Goal: Task Accomplishment & Management: Manage account settings

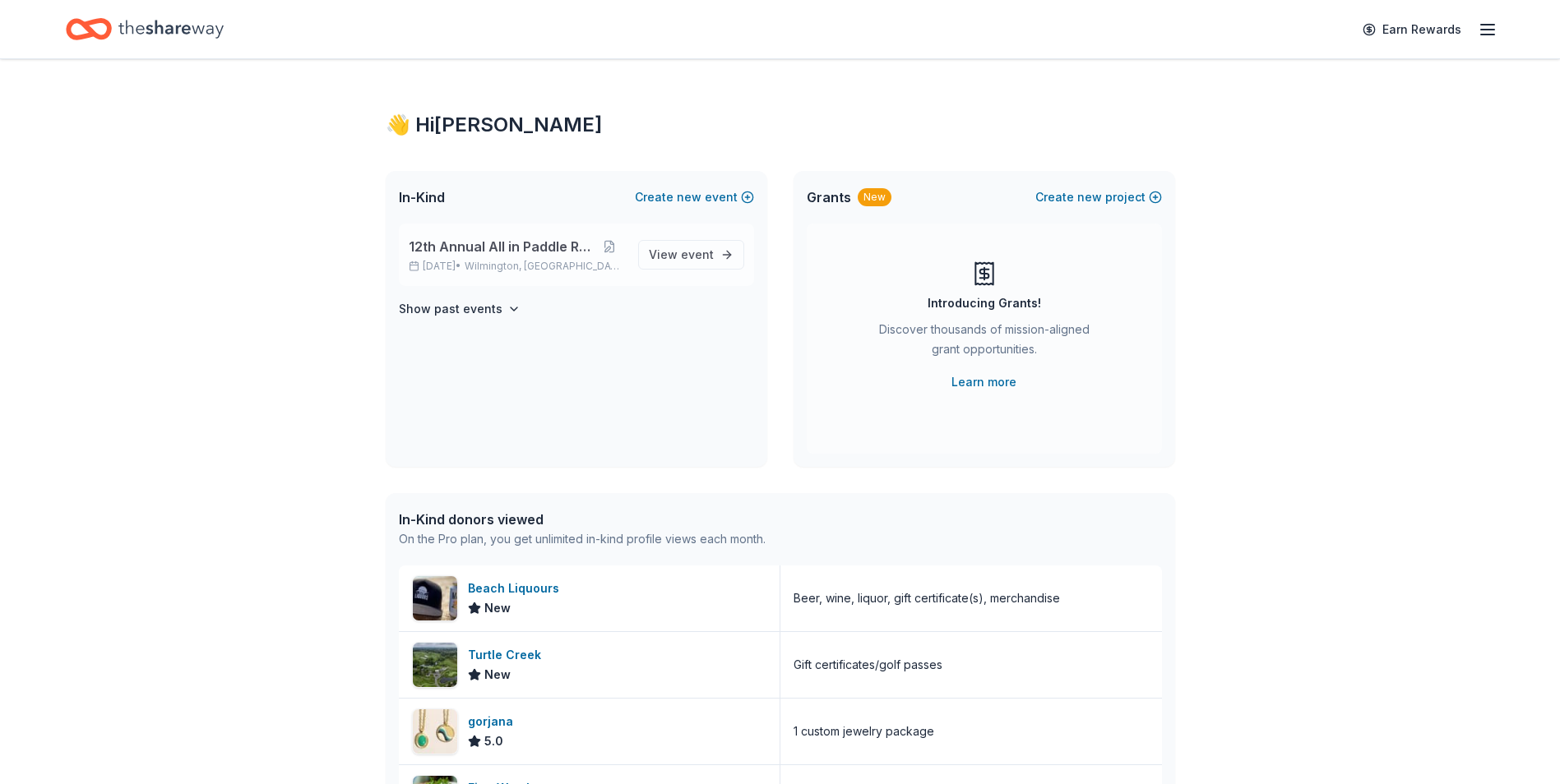
click at [489, 251] on span "12th Annual All in Paddle Raffle" at bounding box center [501, 246] width 186 height 20
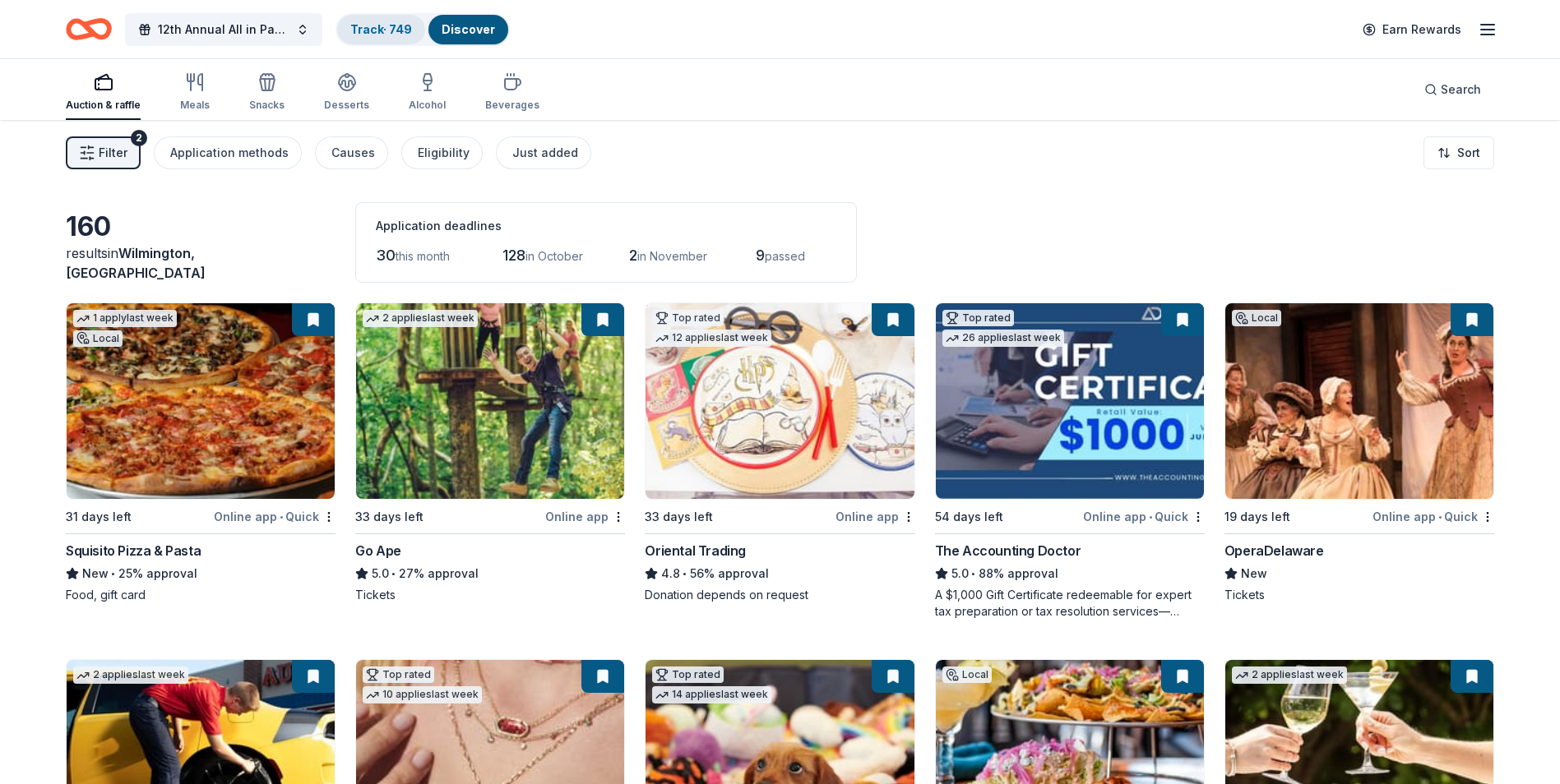
click at [375, 27] on link "Track · 749" at bounding box center [381, 29] width 62 height 14
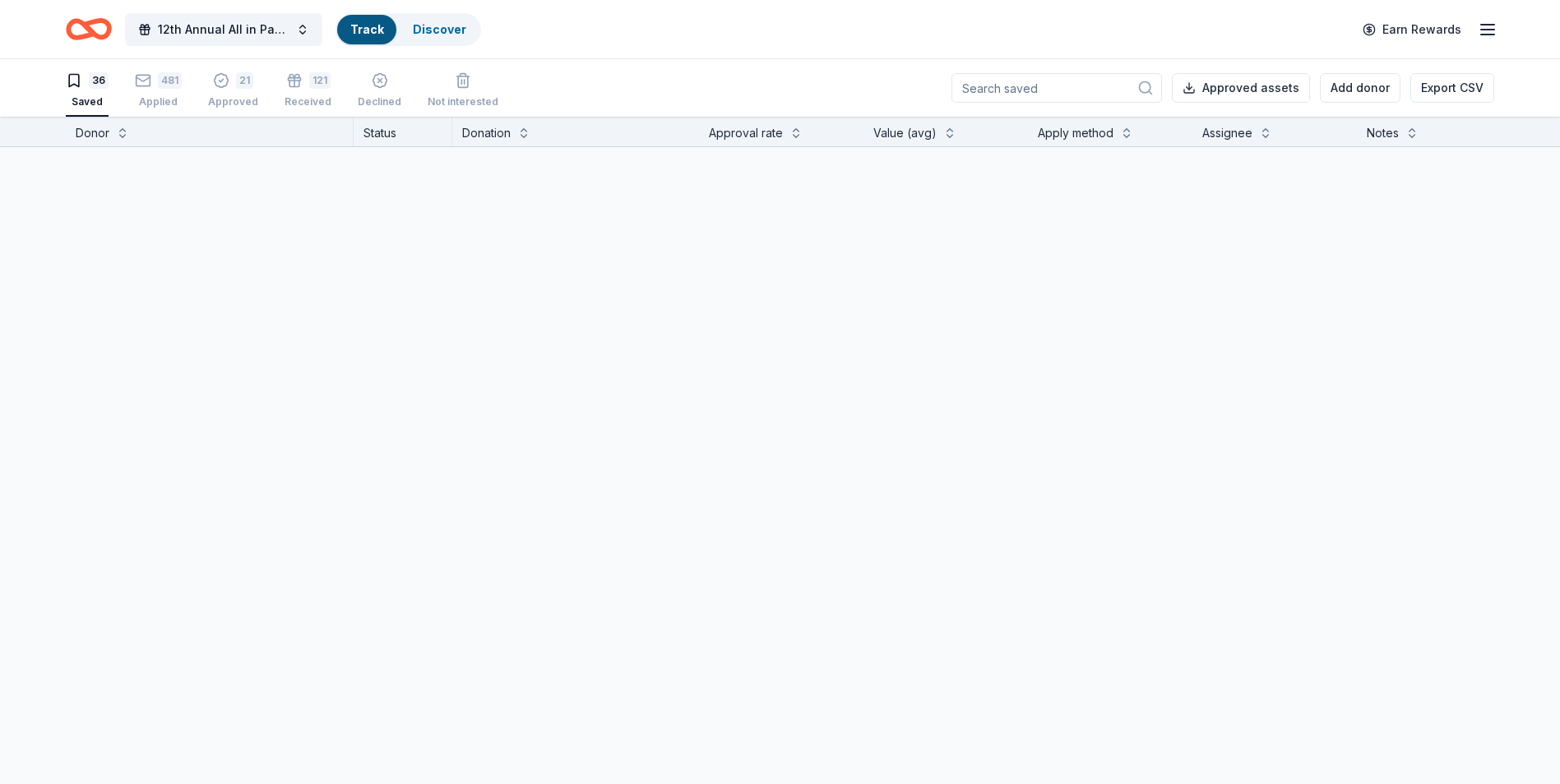
scroll to position [1, 0]
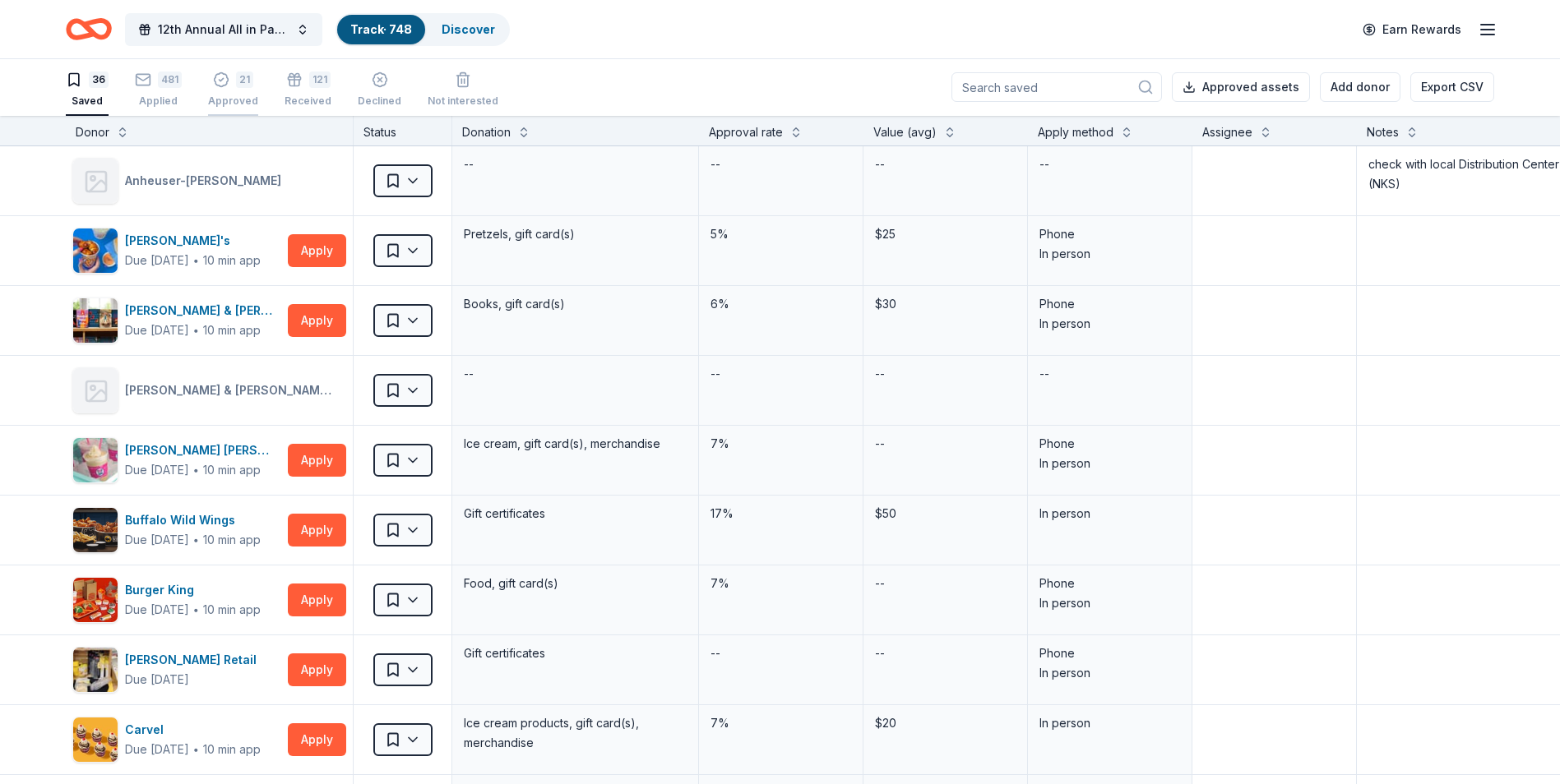
click at [231, 97] on div "Approved" at bounding box center [233, 102] width 50 height 13
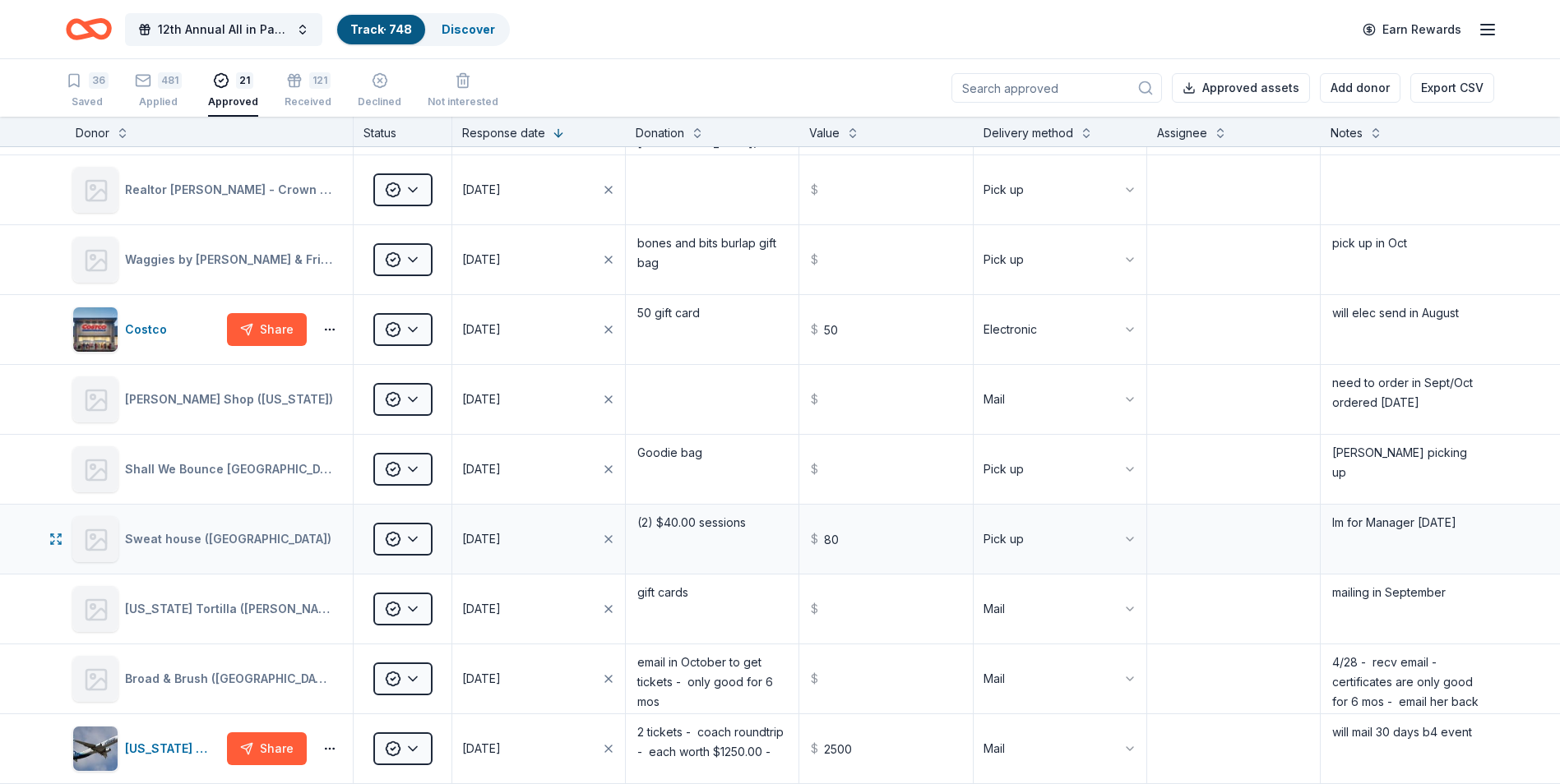
scroll to position [494, 0]
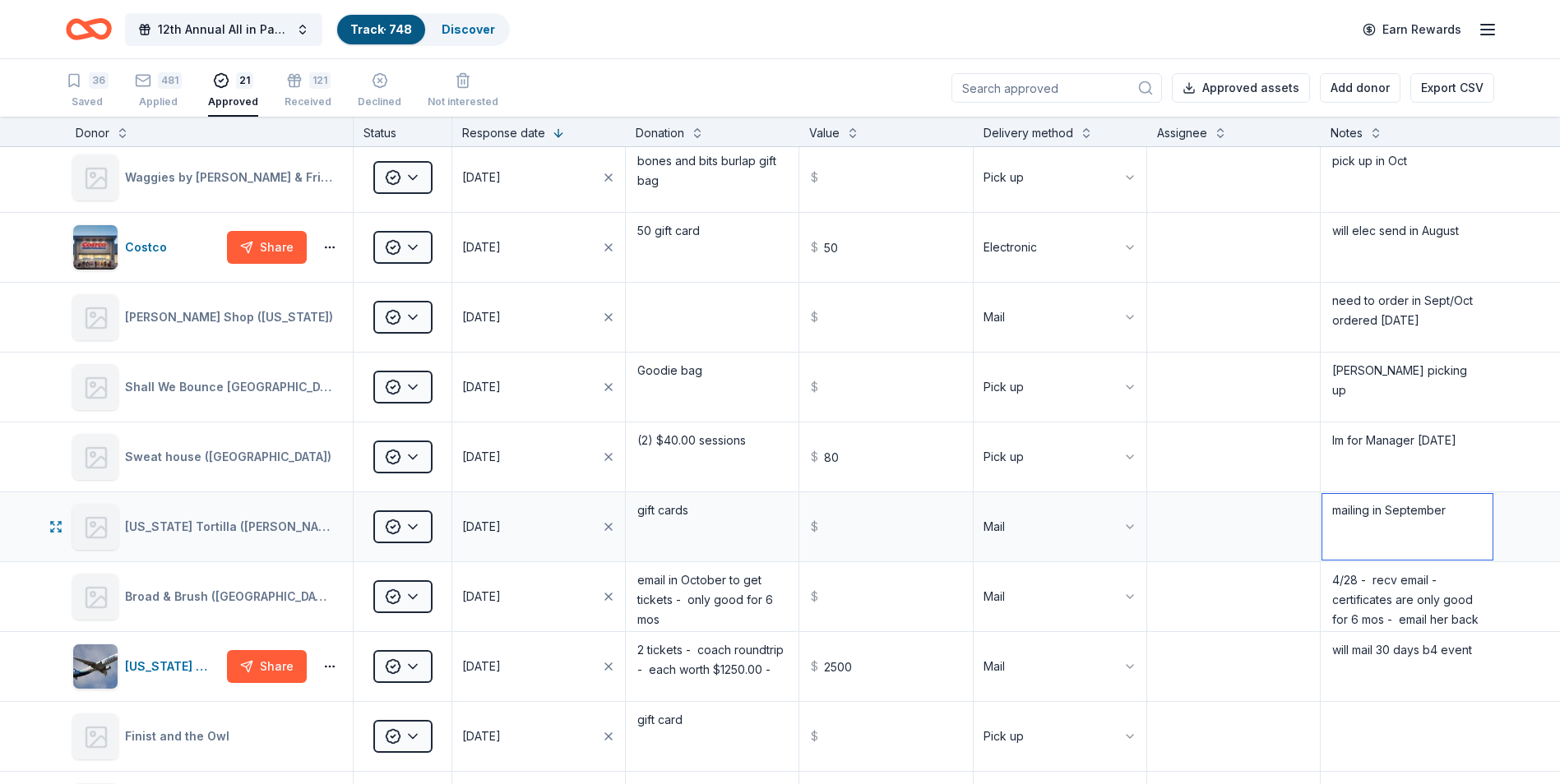
drag, startPoint x: 1442, startPoint y: 513, endPoint x: 1317, endPoint y: 522, distance: 125.3
click at [1322, 522] on textarea "mailing in September" at bounding box center [1407, 527] width 170 height 66
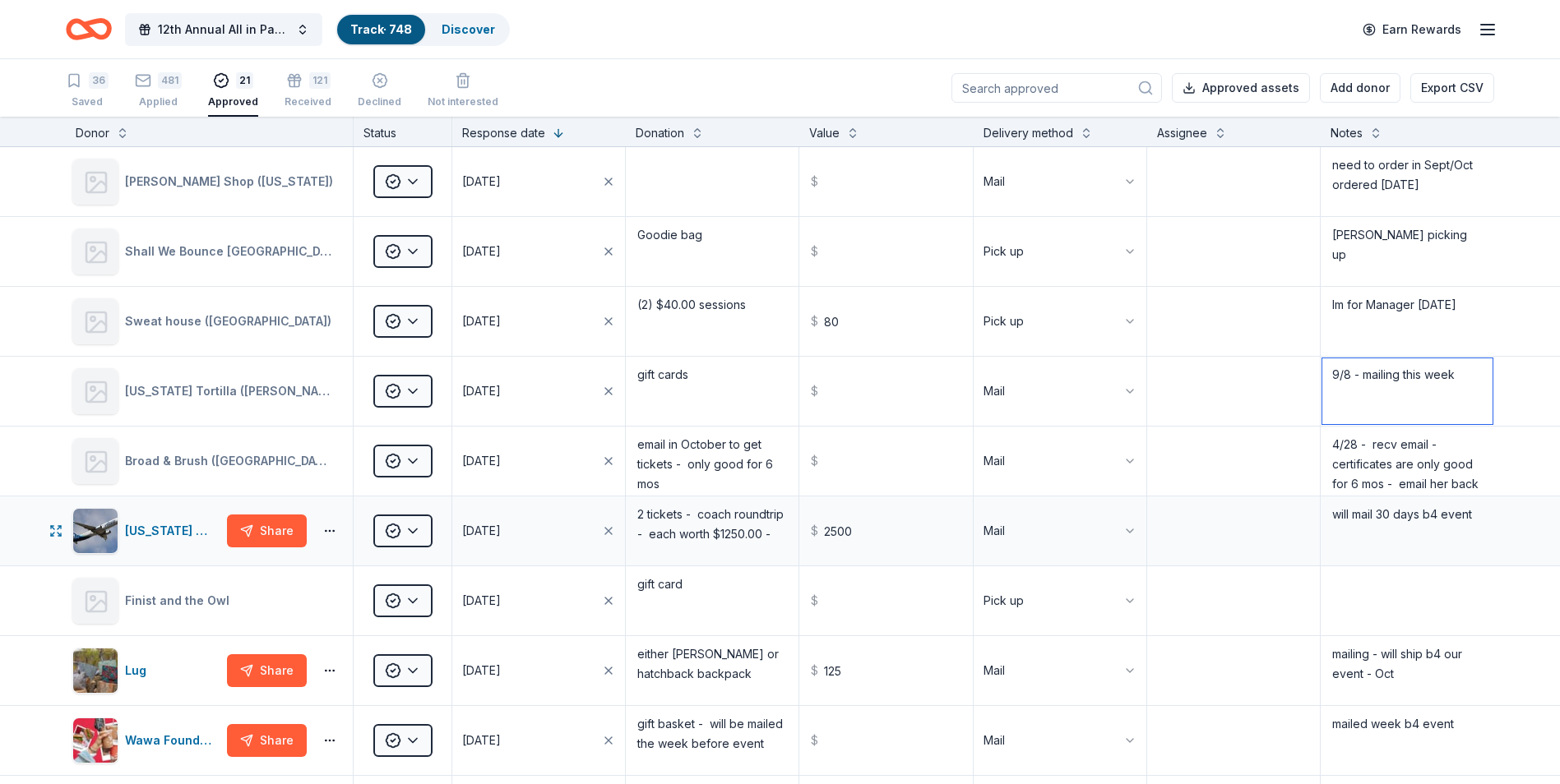
scroll to position [657, 0]
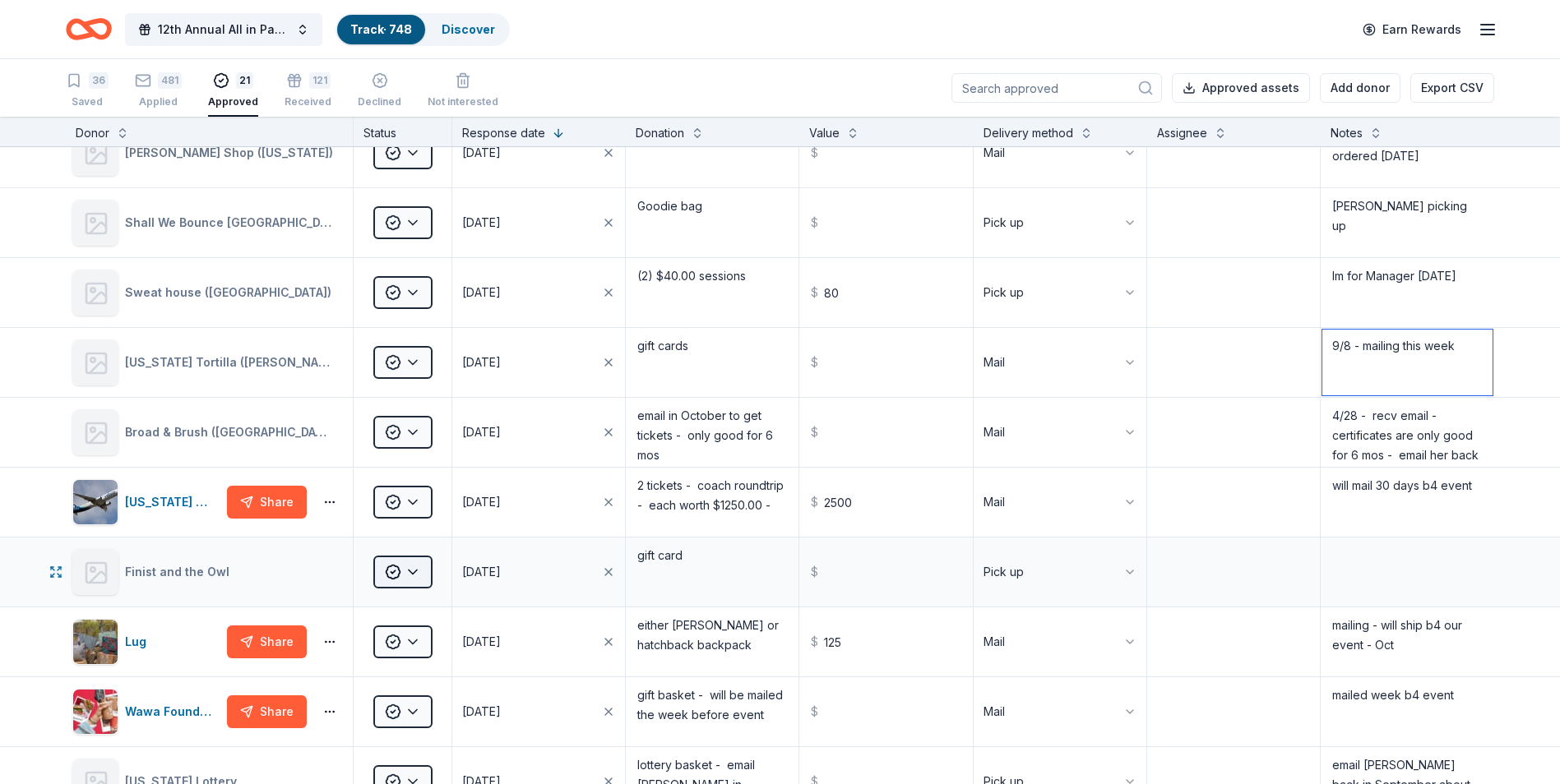
type textarea "9/8 - mailing this week"
click at [414, 573] on html "12th Annual All in Paddle Raffle Track · 748 Discover Earn Rewards 36 Saved 481…" at bounding box center [786, 392] width 1572 height 784
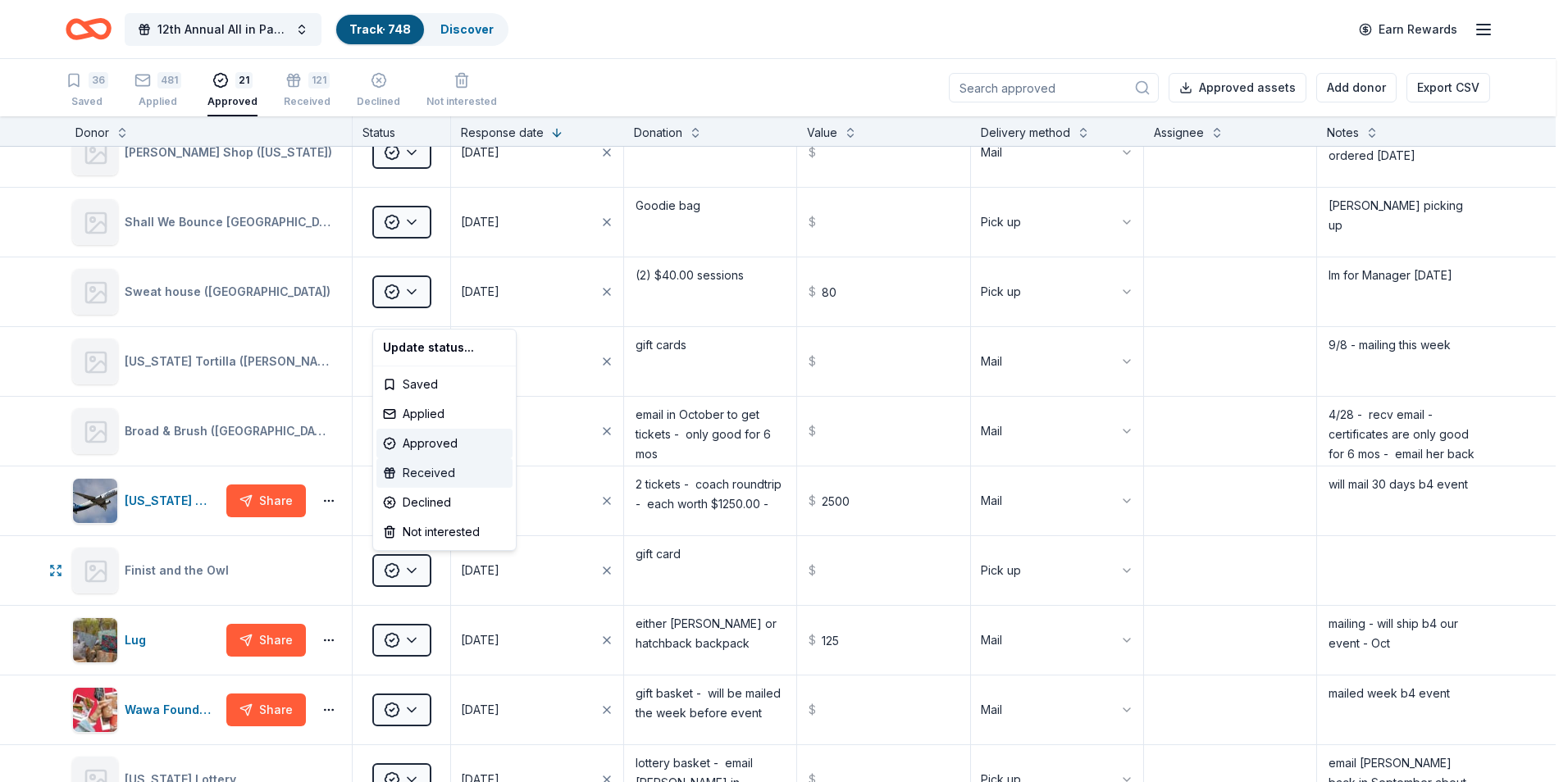
click at [417, 472] on div "Received" at bounding box center [444, 473] width 136 height 30
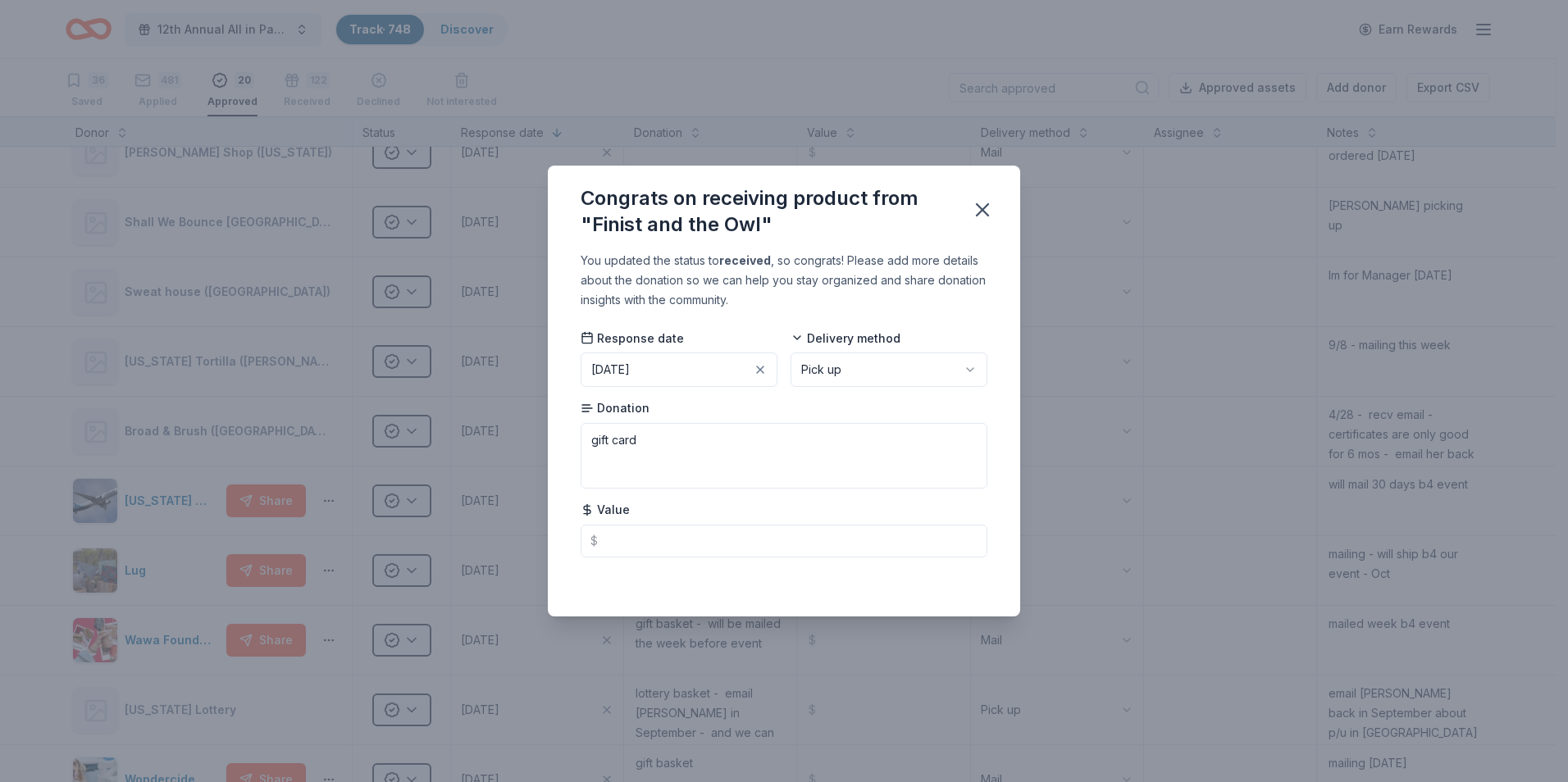
click at [960, 369] on html "12th Annual All in Paddle Raffle Track · 748 Discover Earn Rewards 36 Saved 481…" at bounding box center [784, 391] width 1568 height 782
click at [637, 538] on input "text" at bounding box center [784, 541] width 407 height 33
type input "25.00"
click at [983, 208] on icon "button" at bounding box center [982, 210] width 23 height 23
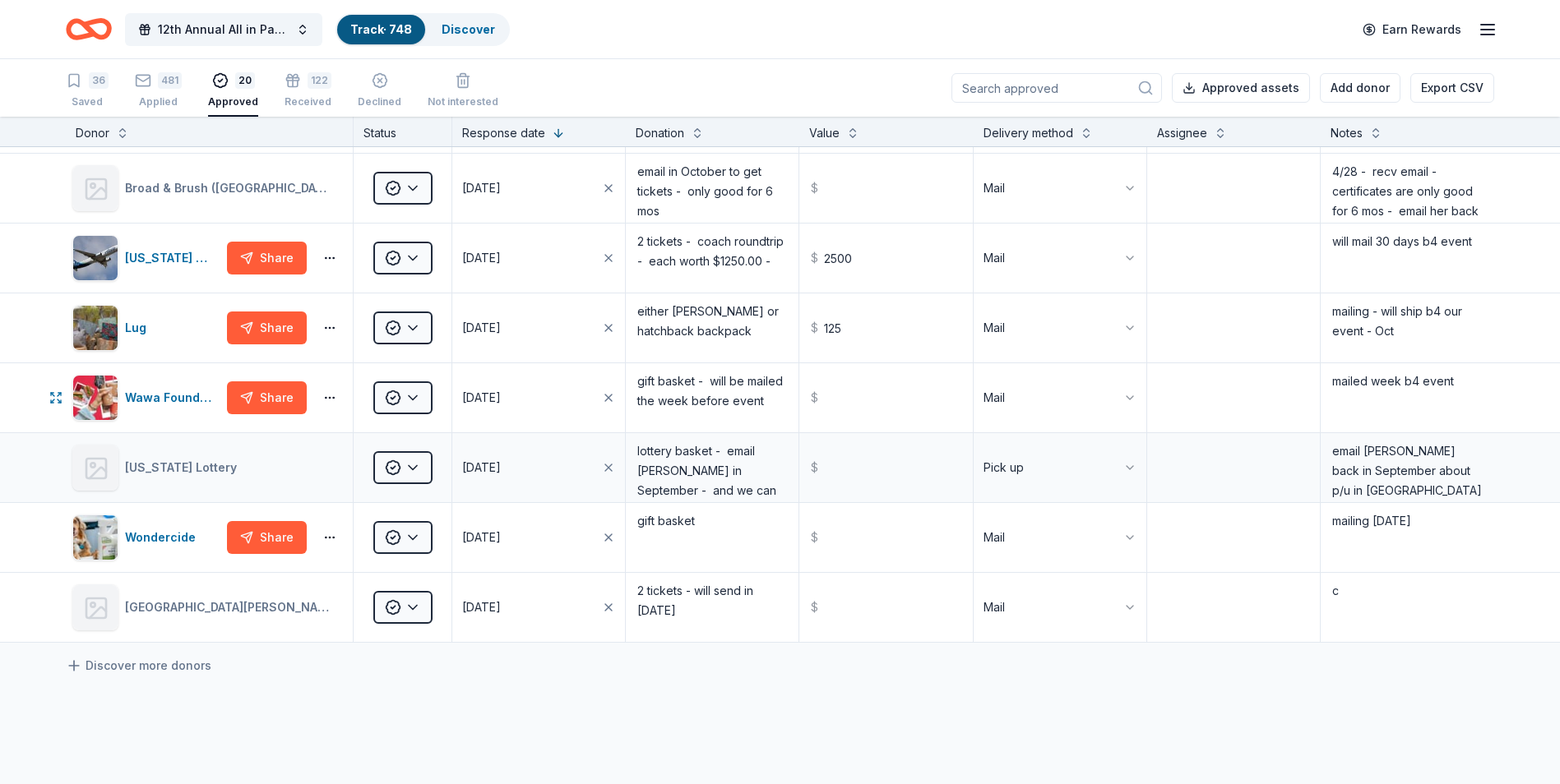
scroll to position [905, 0]
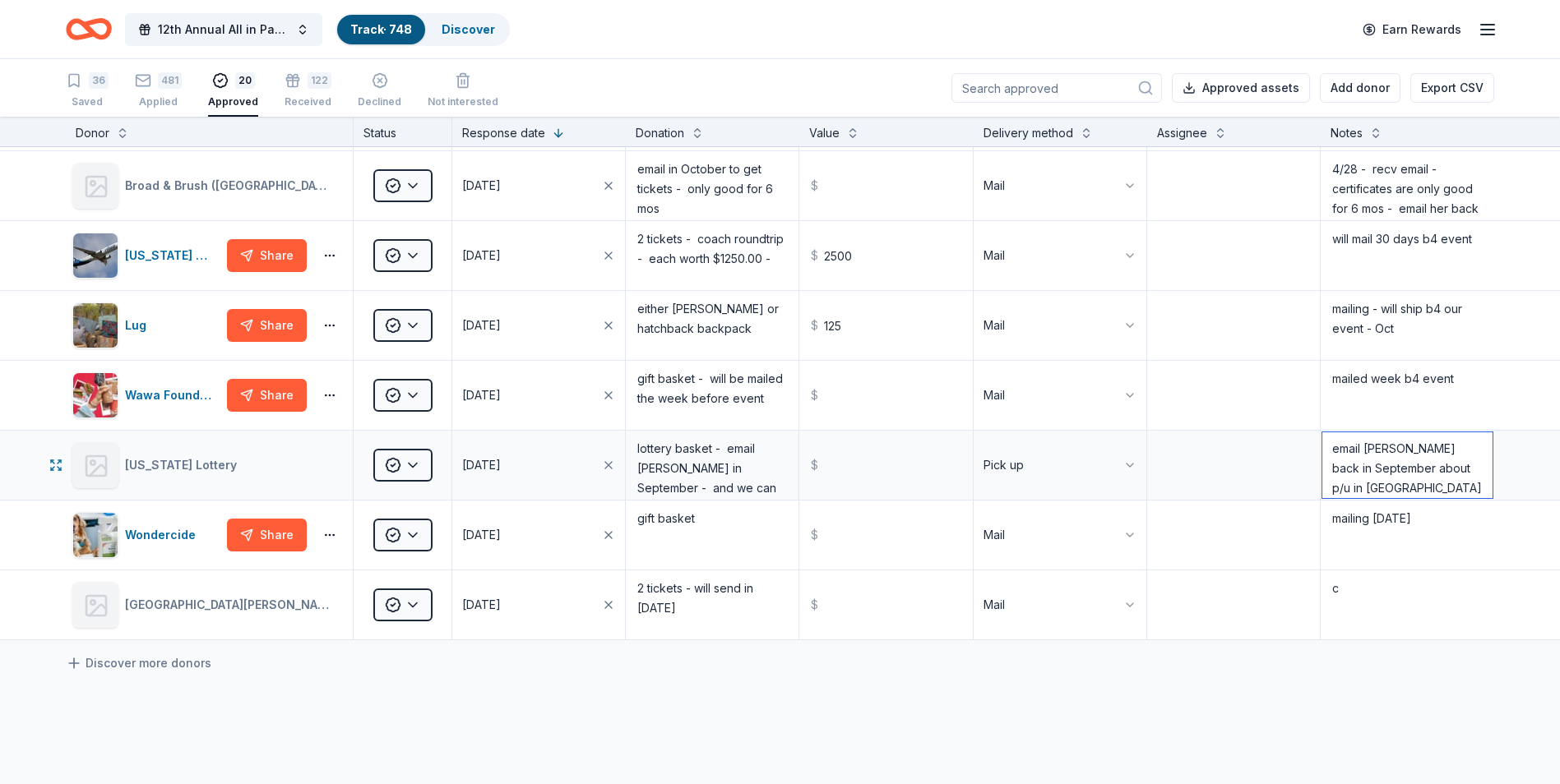
drag, startPoint x: 1359, startPoint y: 487, endPoint x: 1375, endPoint y: 483, distance: 16.5
click at [1359, 487] on textarea "email [PERSON_NAME] back in September about p/u in [GEOGRAPHIC_DATA] [DATE] - e…" at bounding box center [1407, 465] width 170 height 66
click at [1371, 484] on textarea "email [PERSON_NAME] back in September about p/u in [GEOGRAPHIC_DATA] 9/8 - putt…" at bounding box center [1407, 465] width 170 height 66
type textarea "email [PERSON_NAME] back in September about p/u in [GEOGRAPHIC_DATA] 9/8 - putt…"
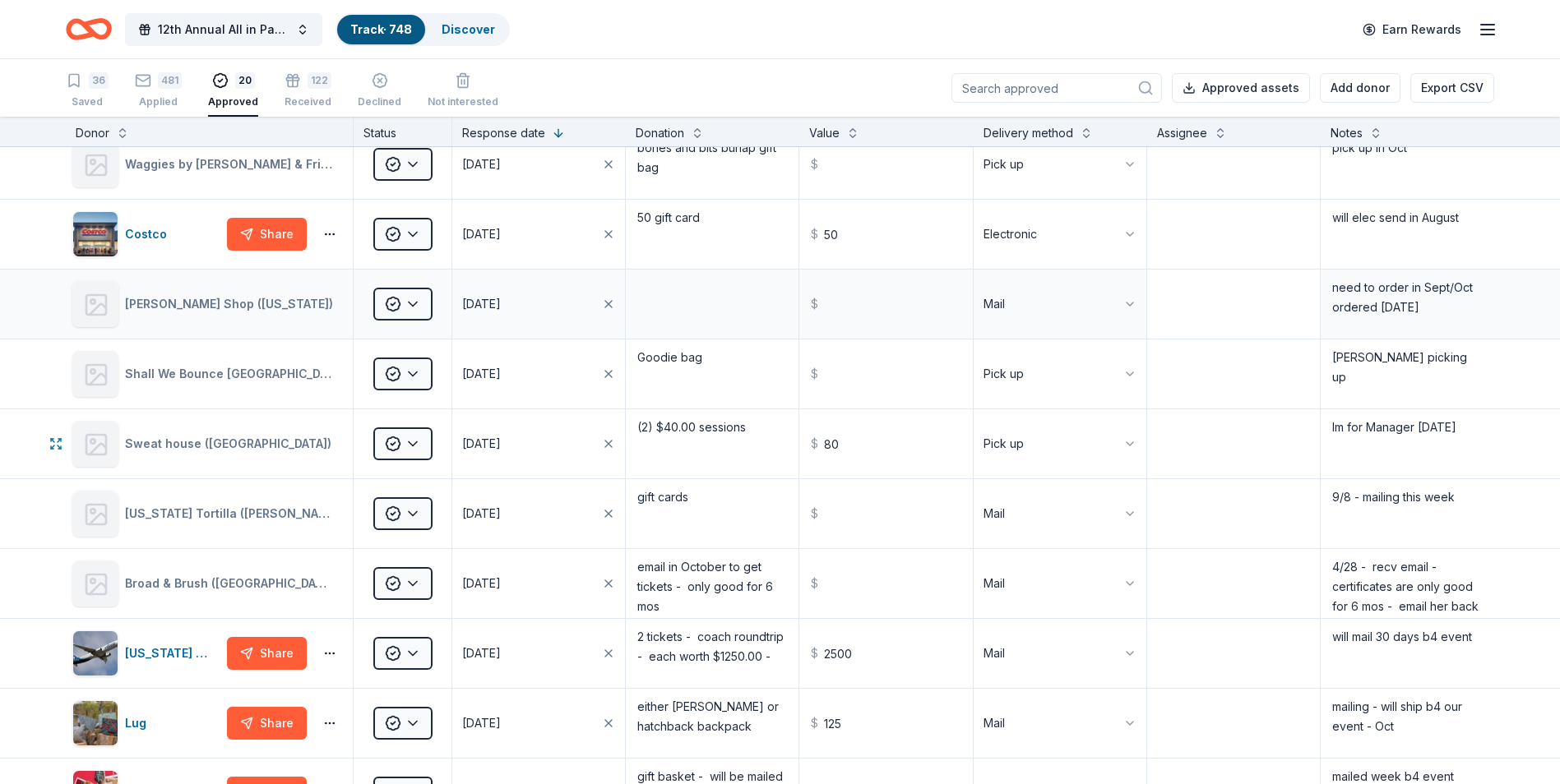
scroll to position [411, 0]
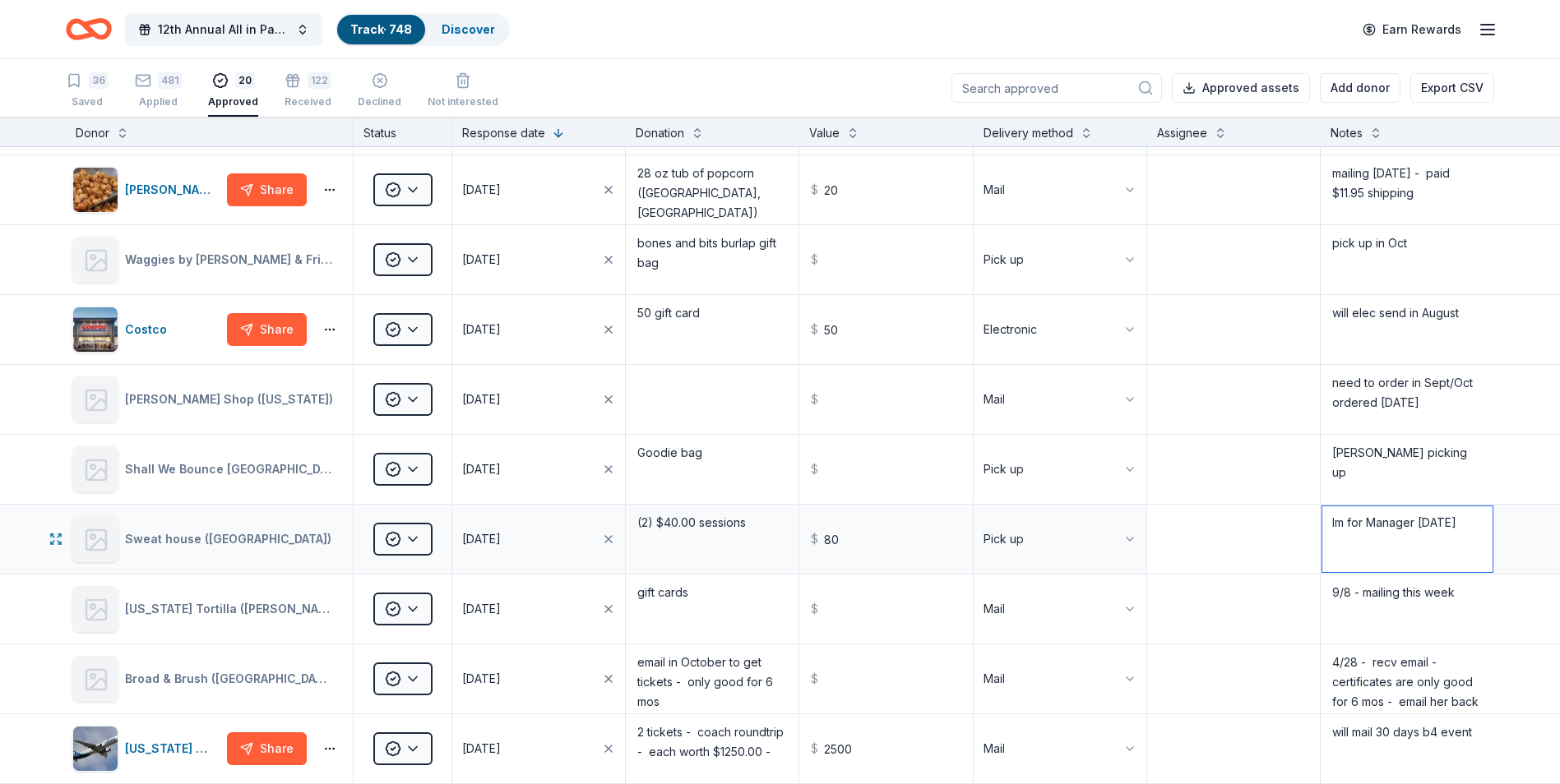
drag, startPoint x: 1451, startPoint y: 520, endPoint x: 1309, endPoint y: 519, distance: 142.0
click at [1309, 519] on div "Sweat house ([GEOGRAPHIC_DATA]) Approved [DATE] (2) $40.00 sessions $ 80 Pick u…" at bounding box center [780, 538] width 1560 height 69
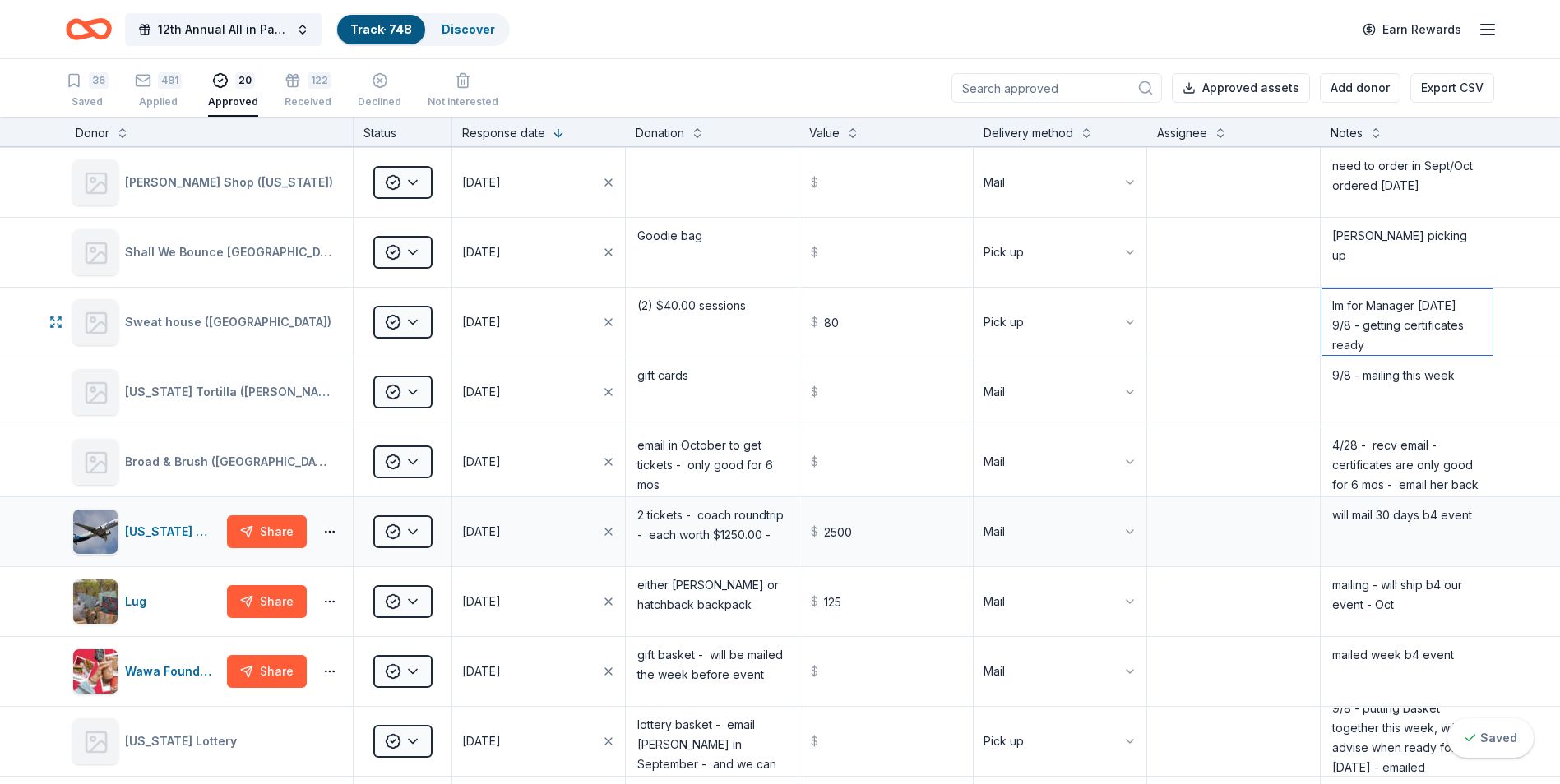
scroll to position [657, 0]
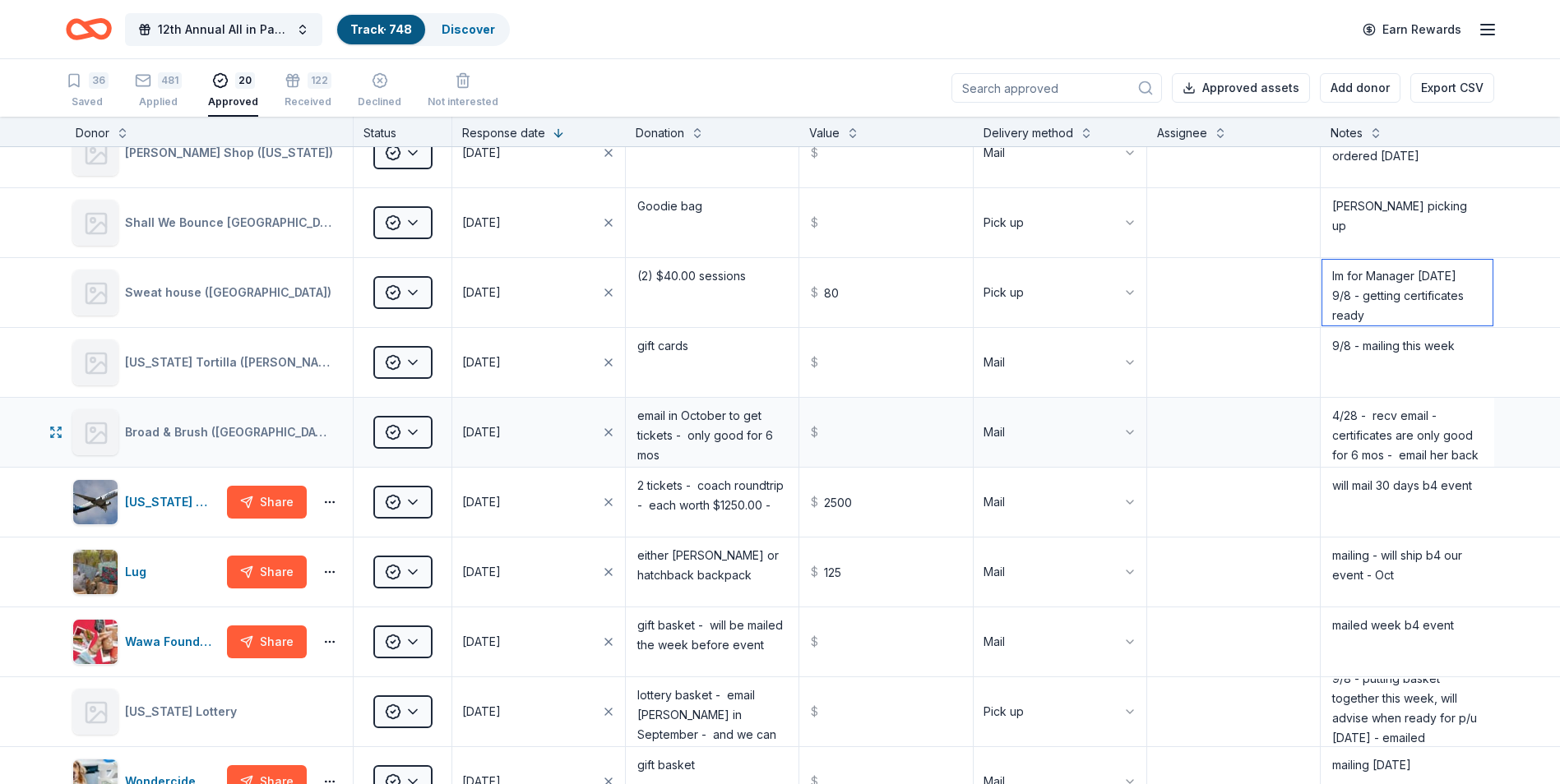
type textarea "lm for Manager [DATE] 9/8 - getting certificates ready"
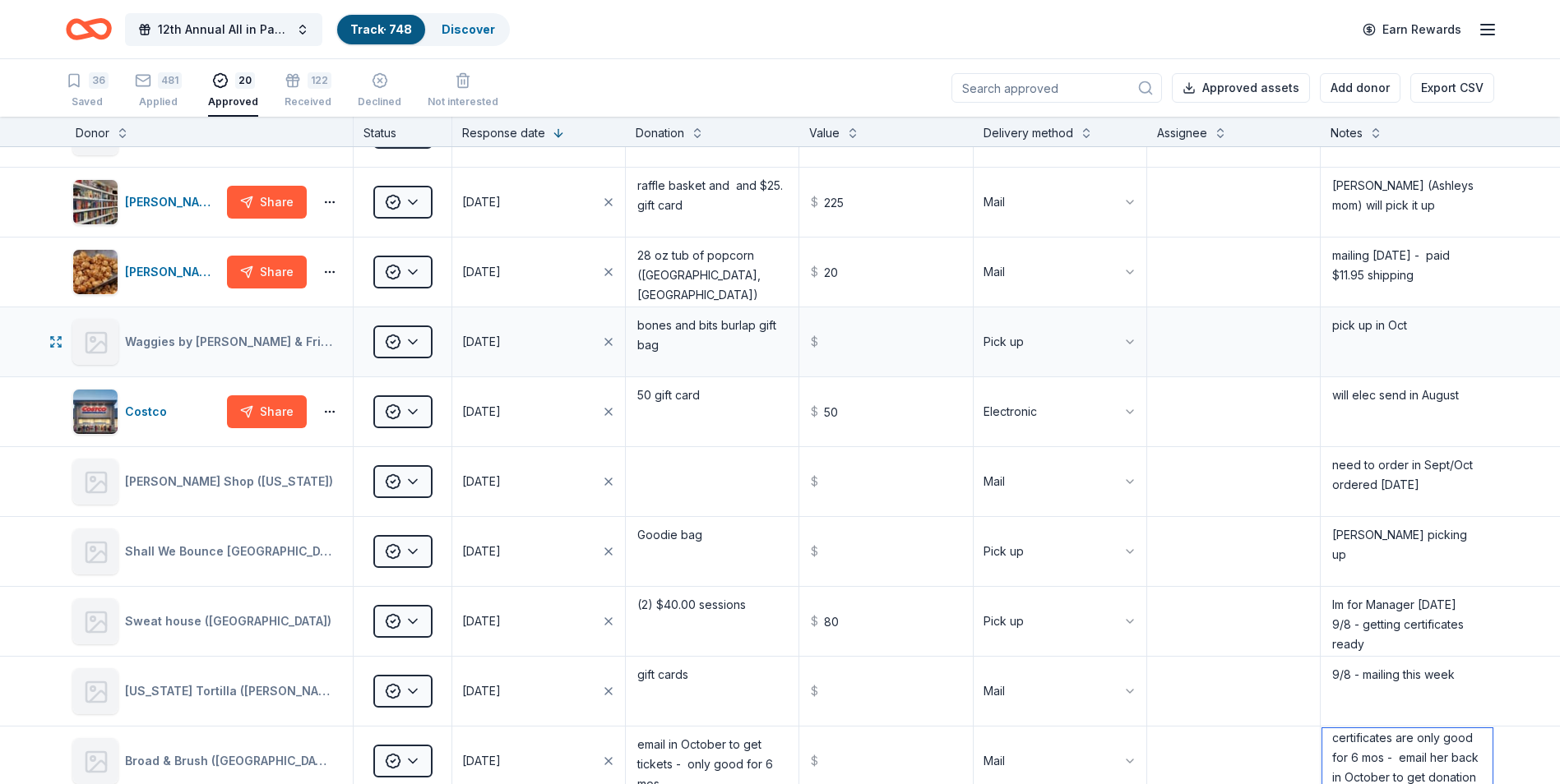
scroll to position [0, 0]
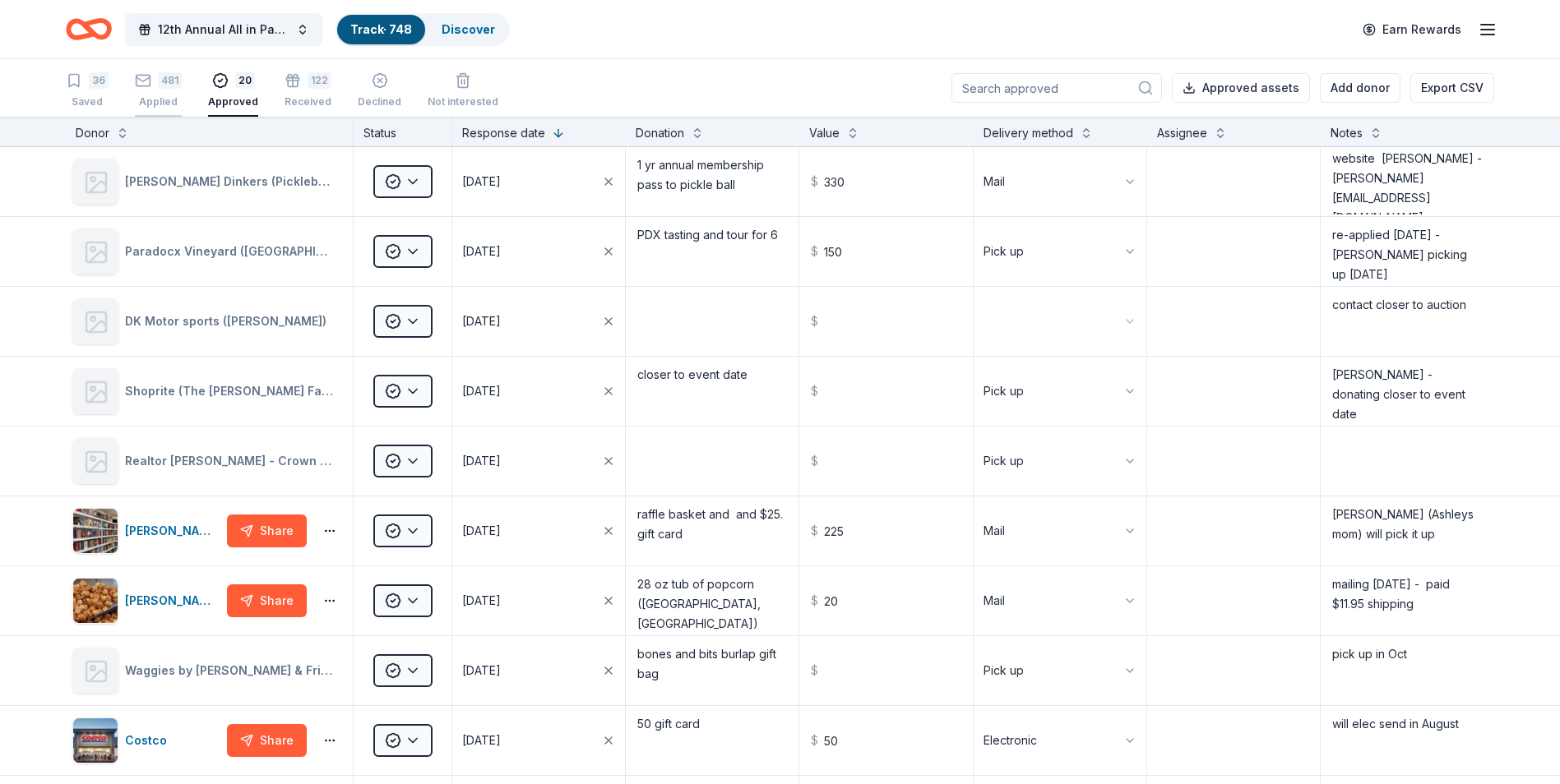
click at [159, 95] on div "481 Applied" at bounding box center [158, 90] width 47 height 36
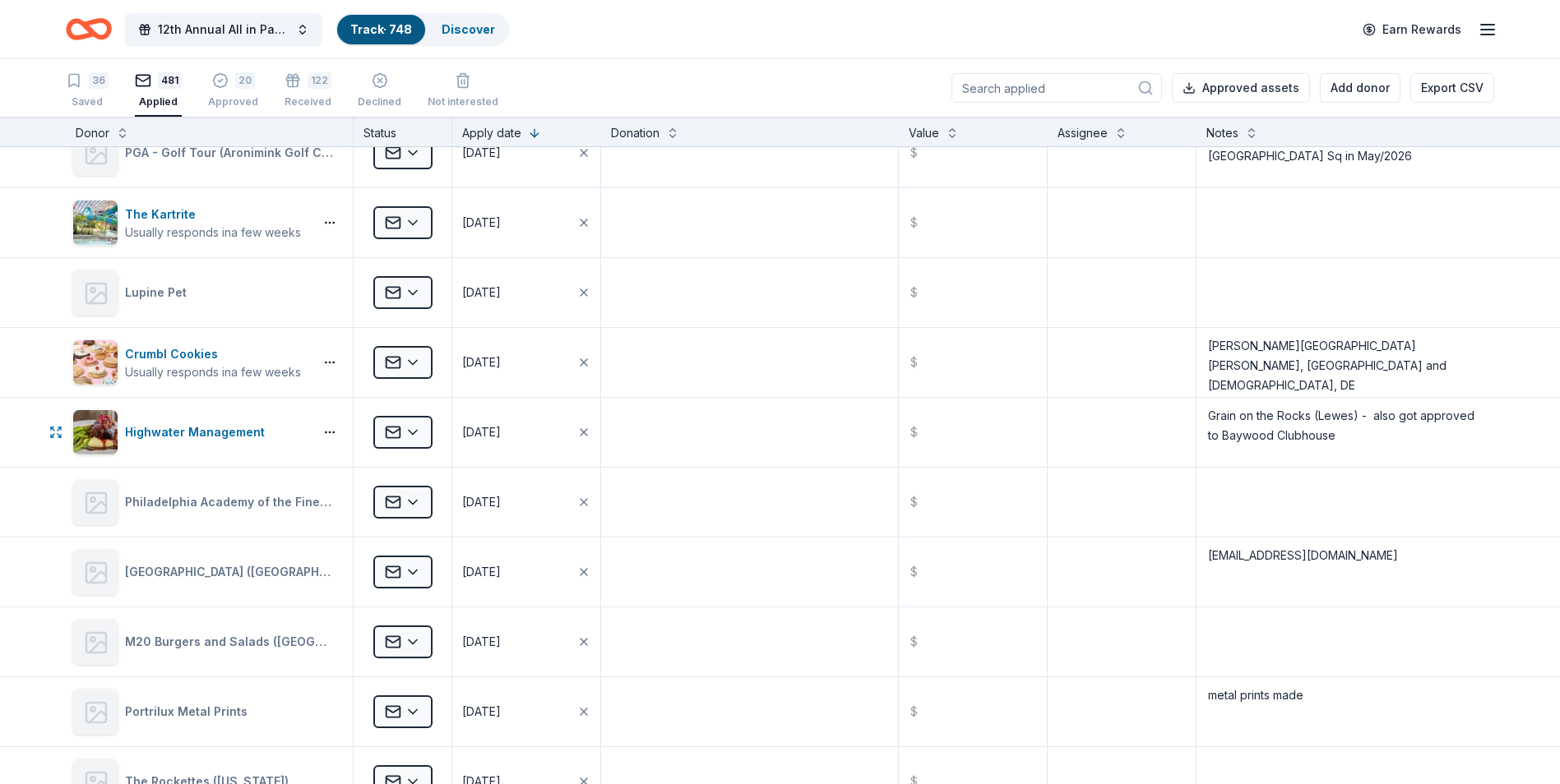
scroll to position [740, 0]
